Goal: Task Accomplishment & Management: Use online tool/utility

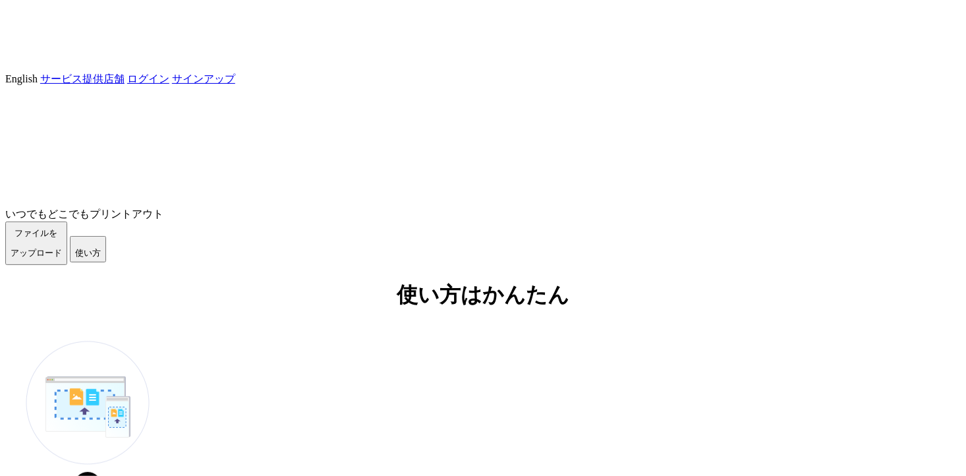
click at [62, 258] on span "ファイルを ​​アップロード" at bounding box center [36, 243] width 51 height 30
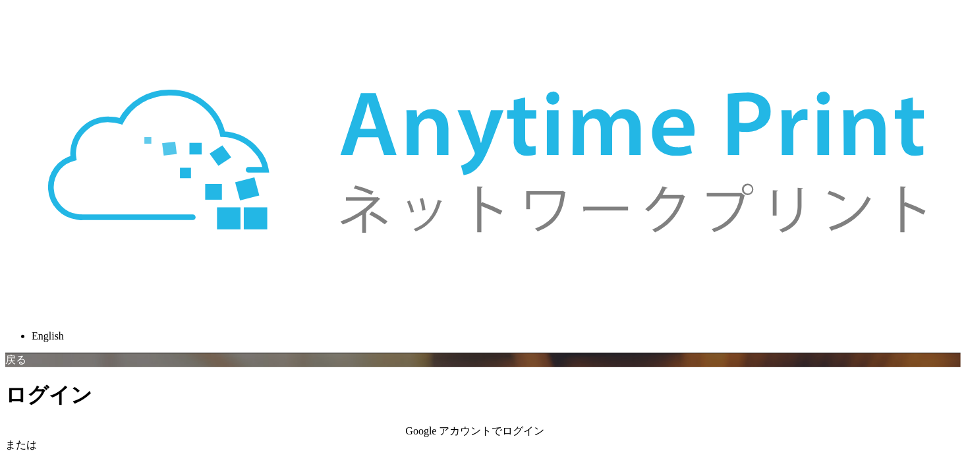
type input "[EMAIL_ADDRESS][DOMAIN_NAME]"
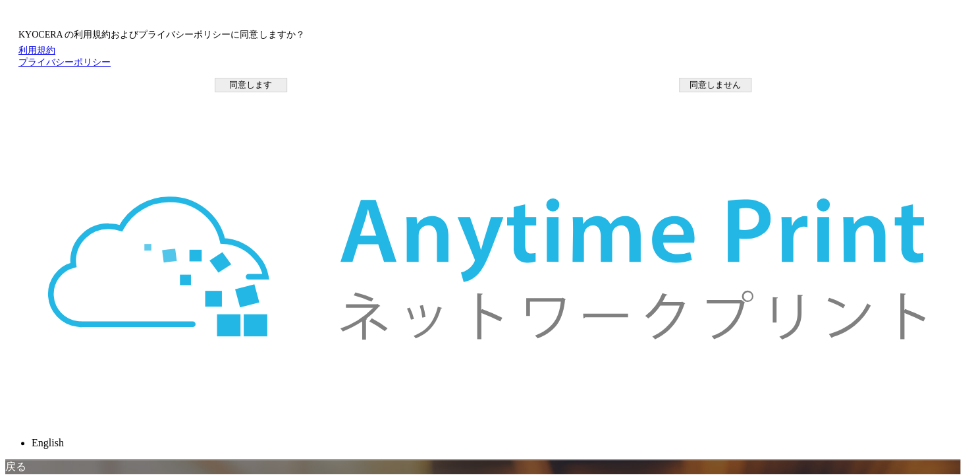
click at [287, 92] on button "同意します" at bounding box center [251, 85] width 72 height 14
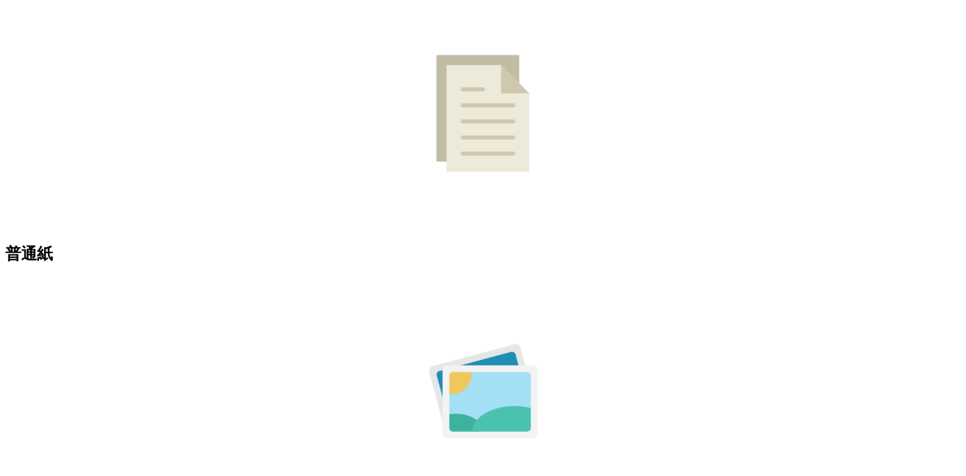
scroll to position [526, 0]
